Goal: Navigation & Orientation: Go to known website

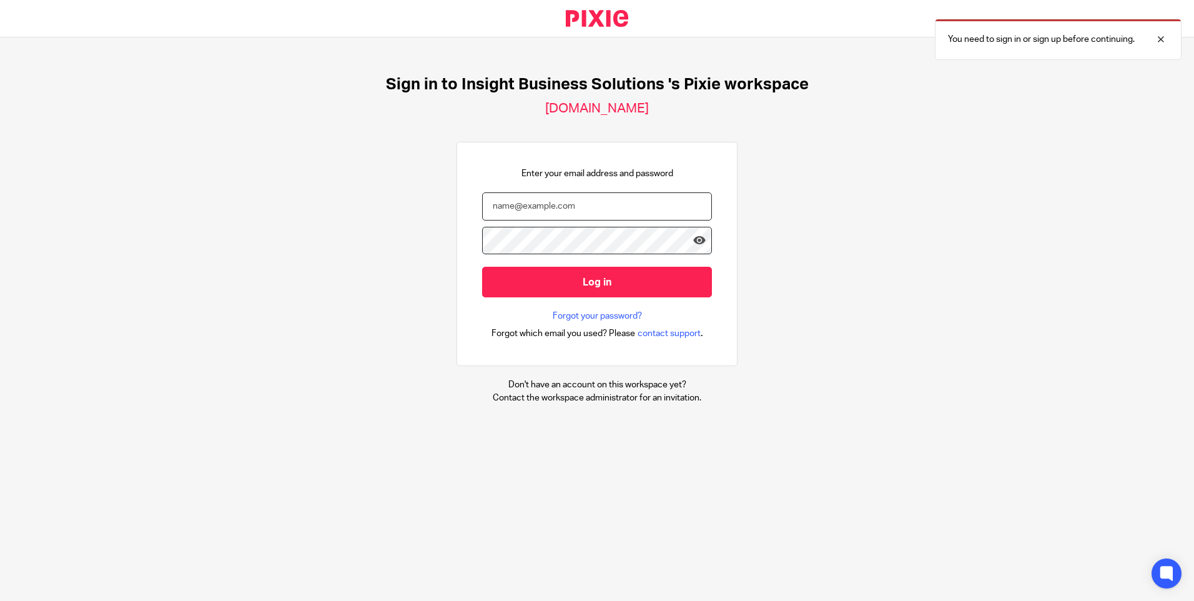
click at [561, 197] on input "email" at bounding box center [597, 206] width 230 height 28
click at [555, 204] on input "email" at bounding box center [597, 206] width 230 height 28
type input "y"
type input "t"
type input "tracey.disley@insightbusinesssolutions.co.uk"
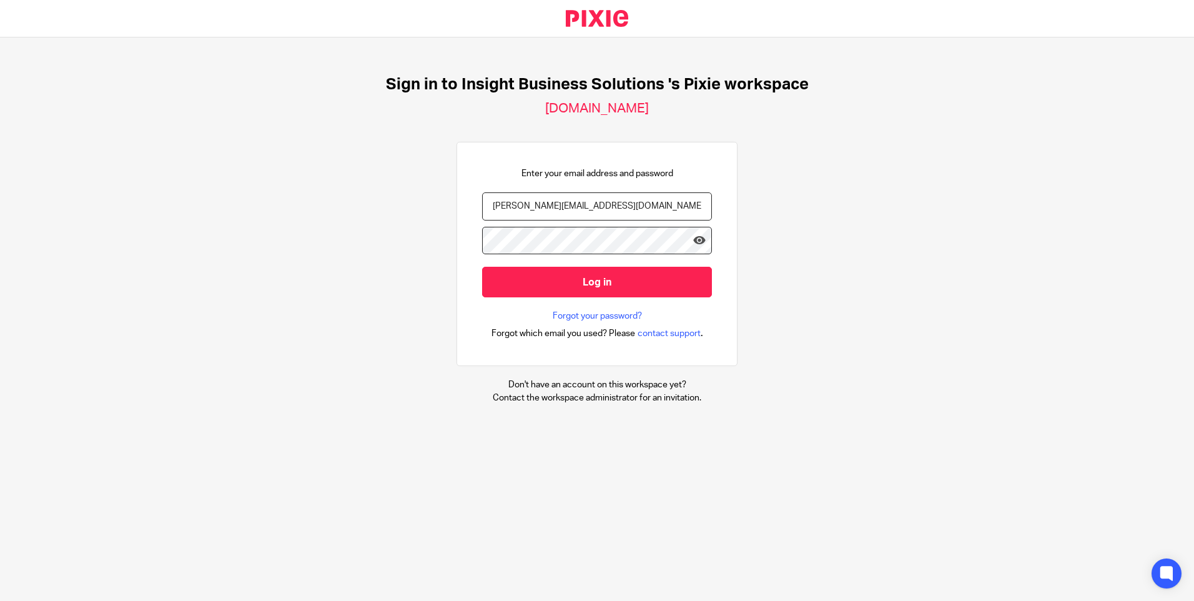
click at [482, 267] on input "Log in" at bounding box center [597, 282] width 230 height 31
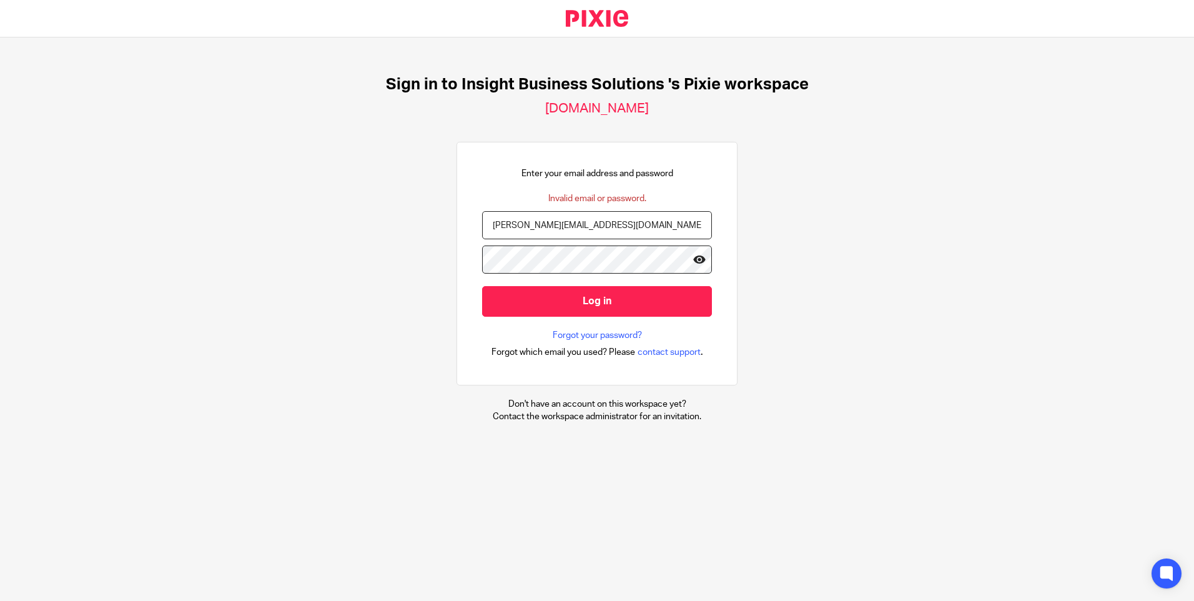
click at [693, 260] on icon at bounding box center [699, 259] width 12 height 12
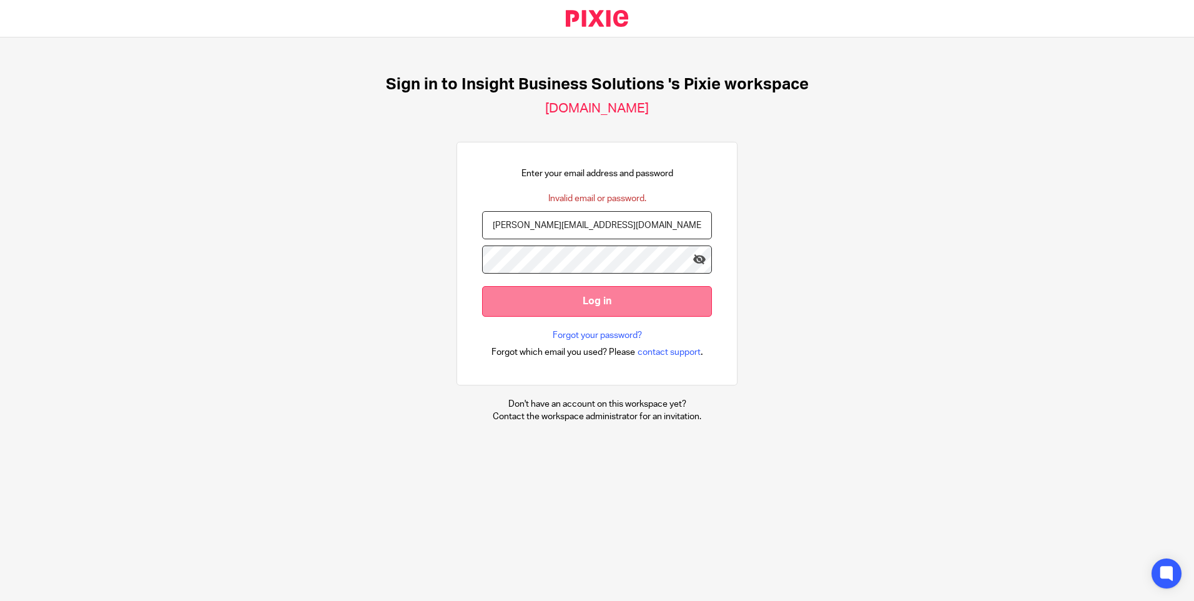
click at [598, 295] on input "Log in" at bounding box center [597, 301] width 230 height 31
